Goal: Check status: Check status

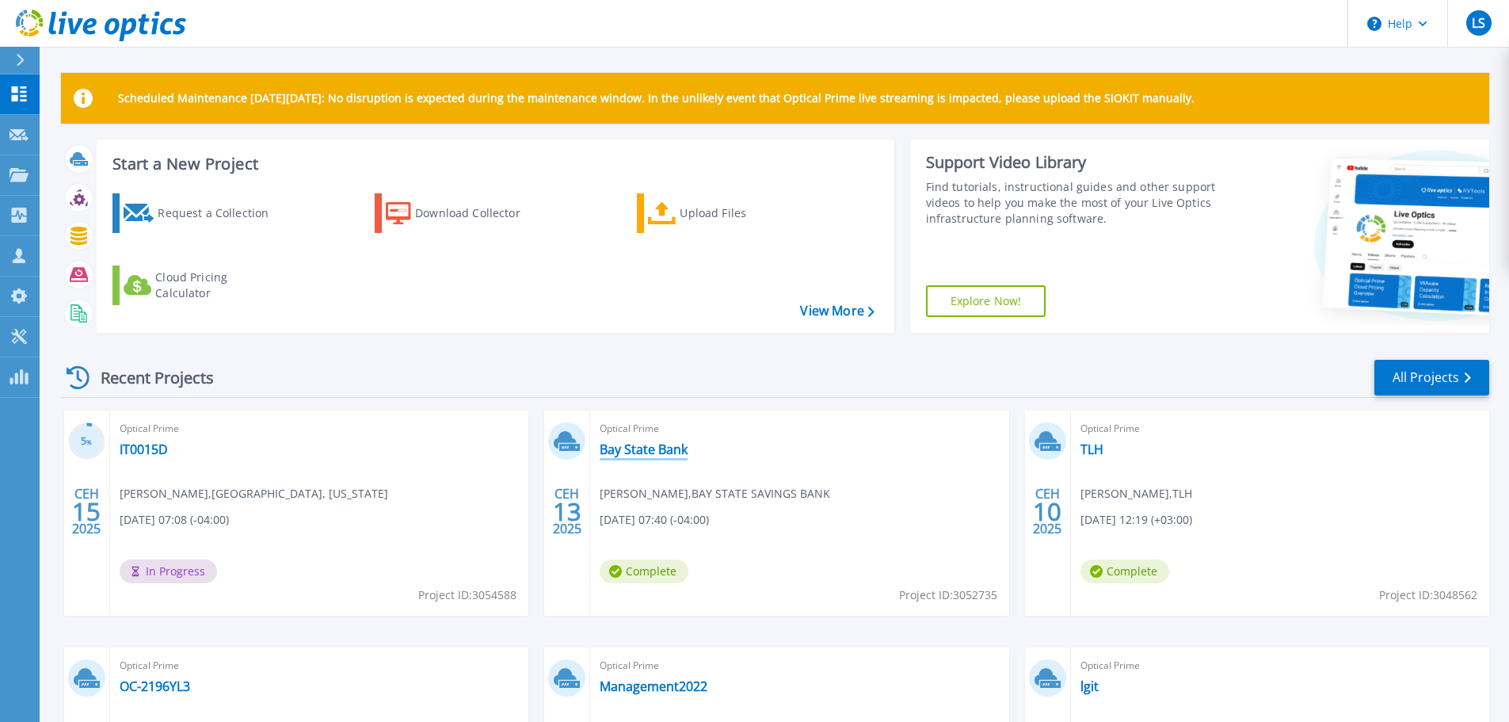
click at [650, 449] on link "Bay State Bank" at bounding box center [644, 449] width 88 height 16
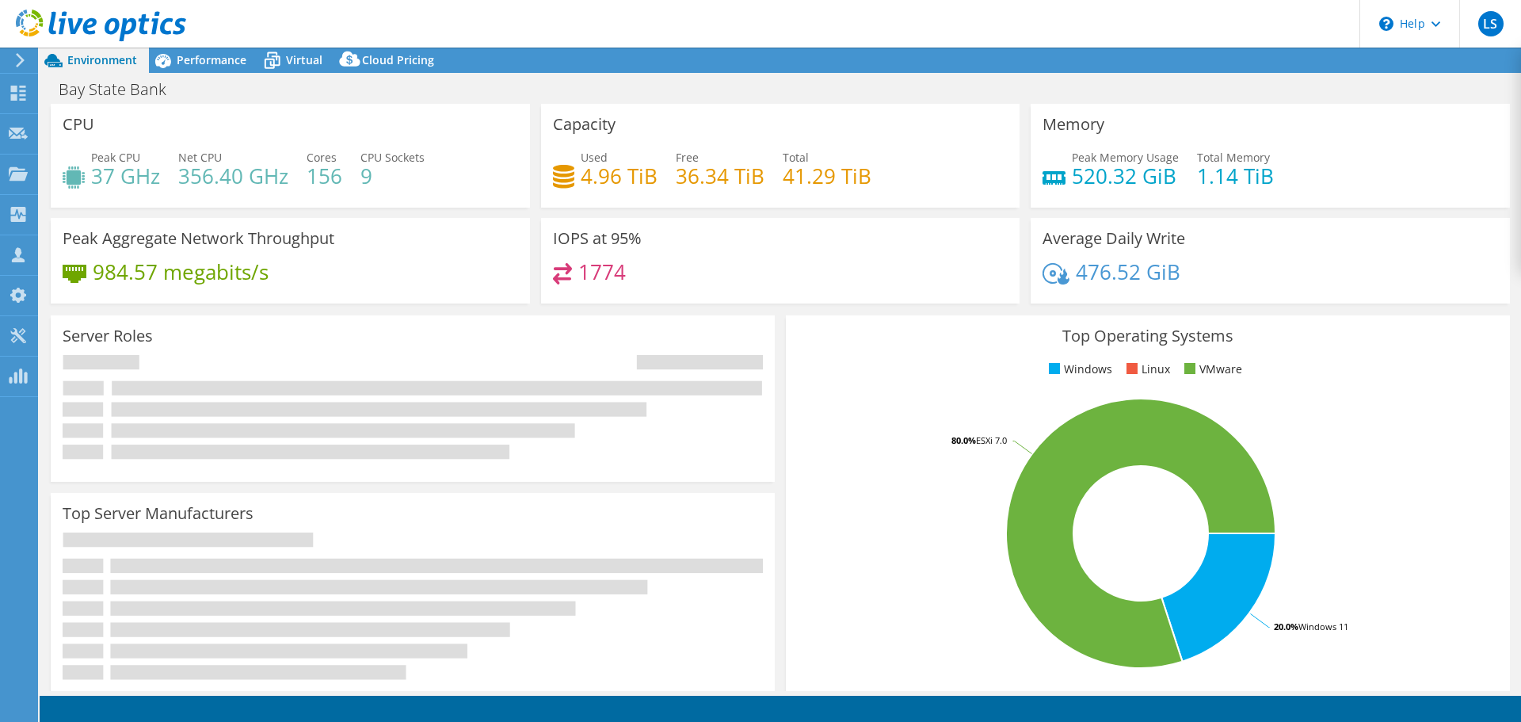
select select "USD"
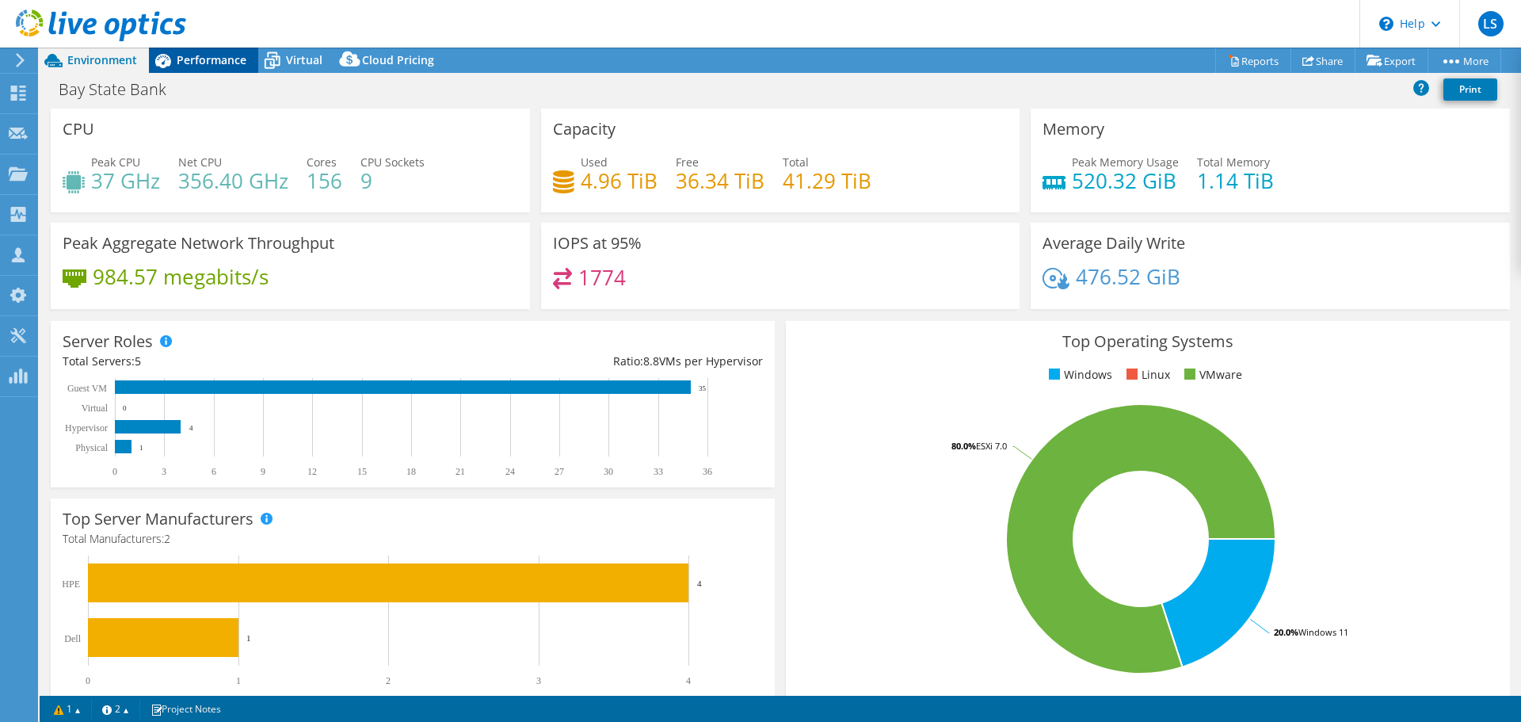
click at [194, 67] on div "Performance" at bounding box center [203, 60] width 109 height 25
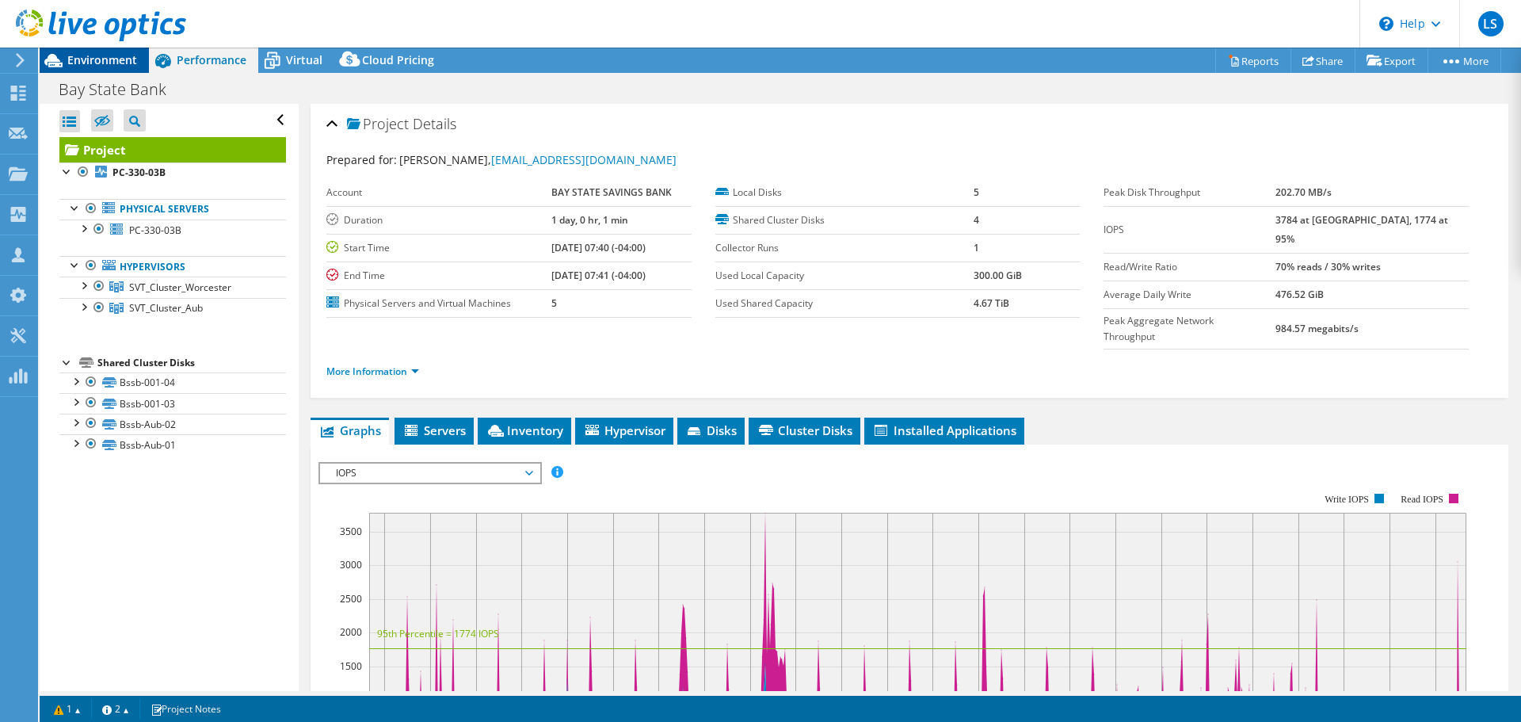
click at [90, 60] on span "Environment" at bounding box center [102, 59] width 70 height 15
